Goal: Information Seeking & Learning: Learn about a topic

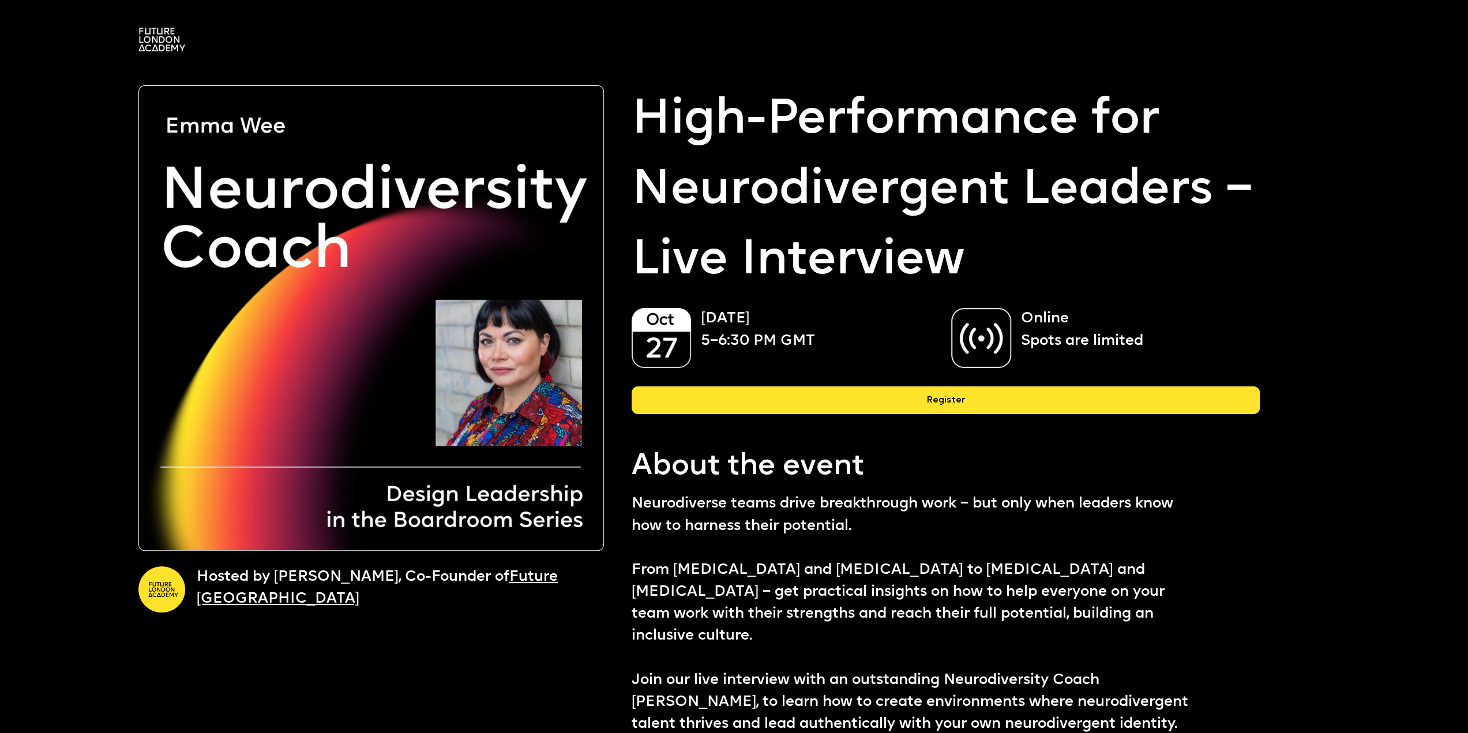
click at [230, 599] on link "Future [GEOGRAPHIC_DATA]" at bounding box center [377, 588] width 361 height 36
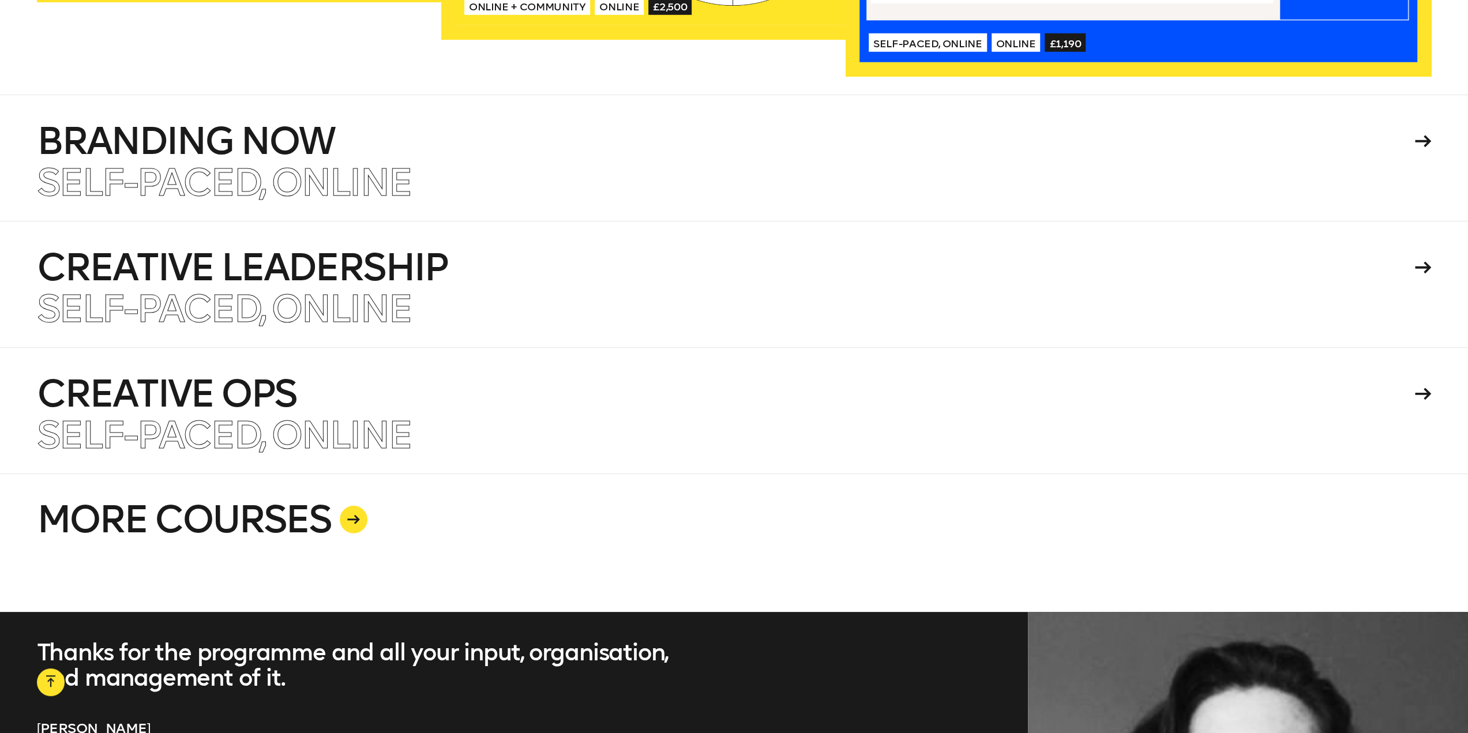
scroll to position [3426, 0]
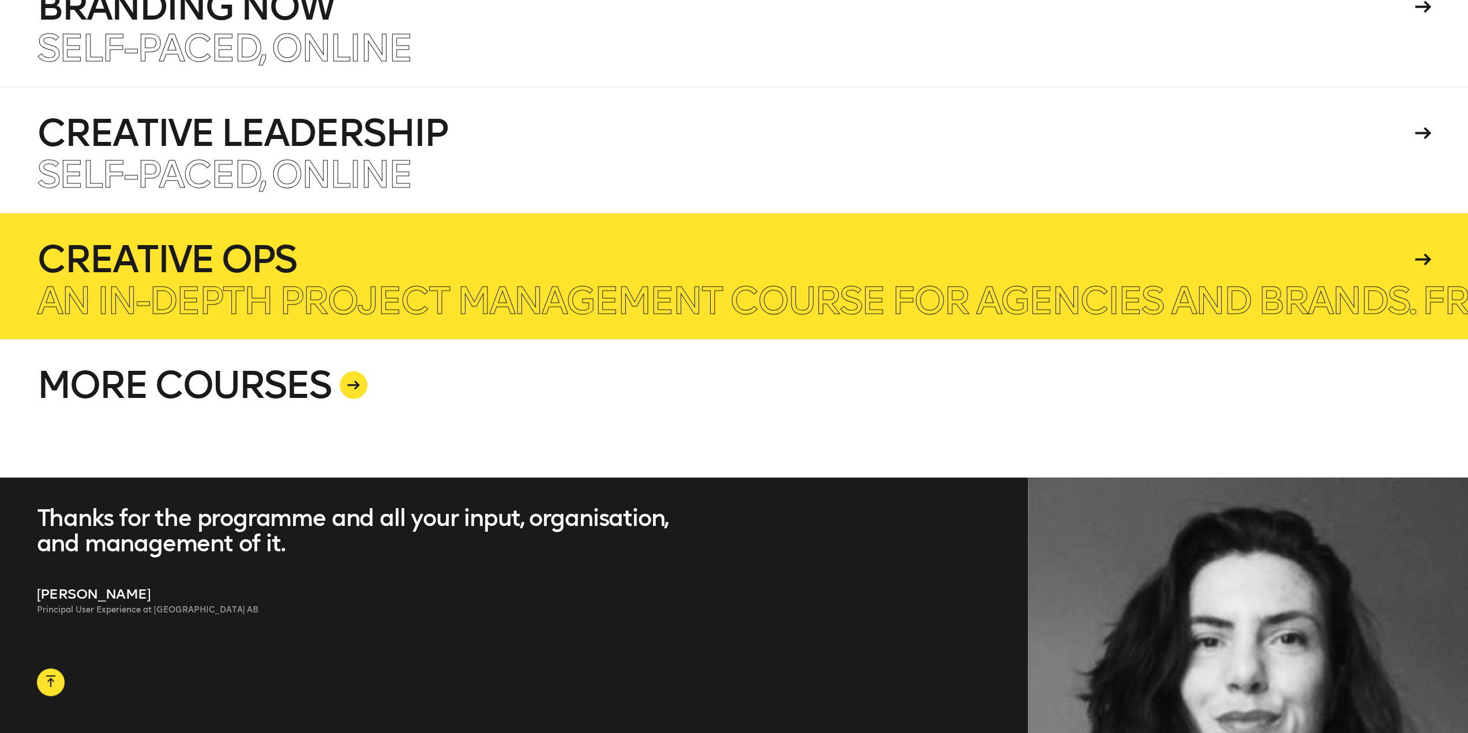
click at [249, 251] on h4 "Creative Ops" at bounding box center [724, 259] width 1374 height 37
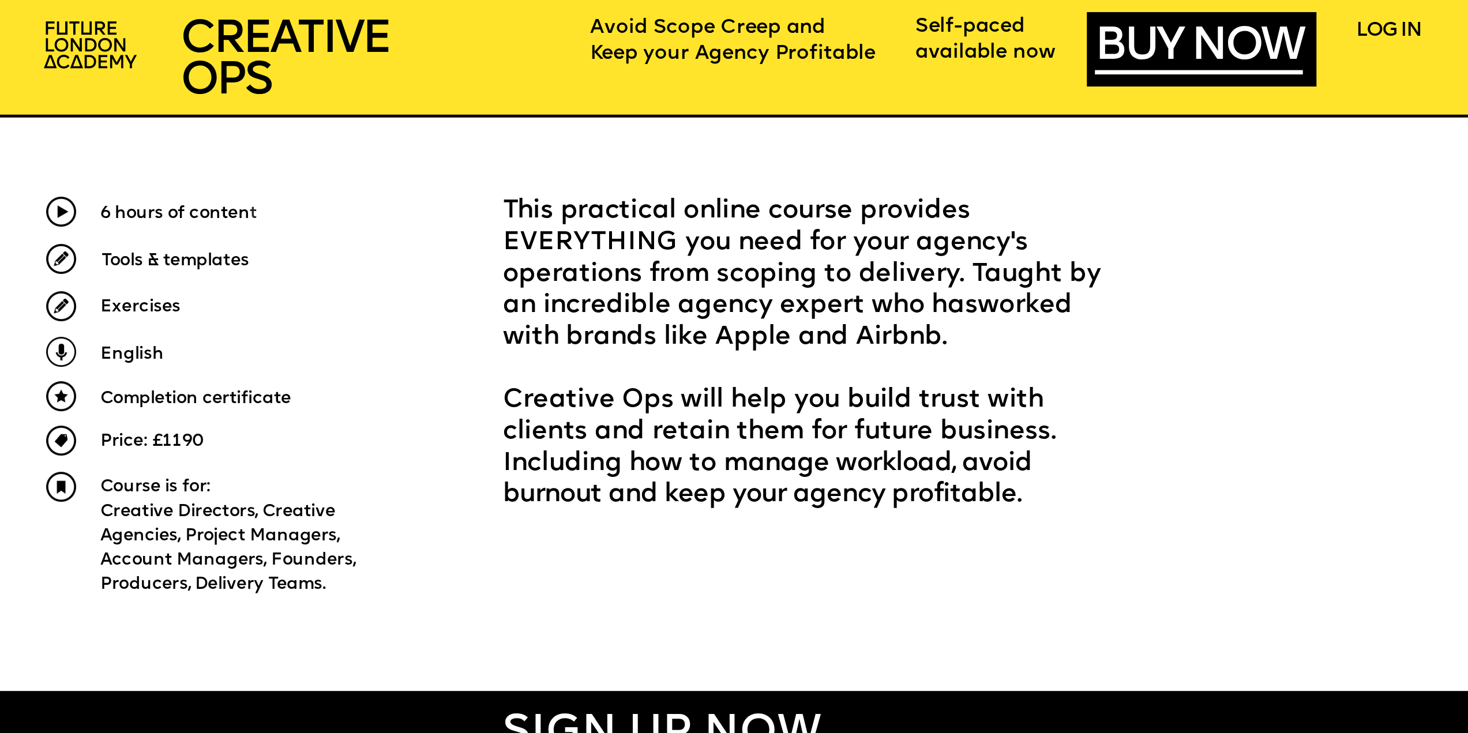
scroll to position [807, 0]
